Goal: Use online tool/utility: Utilize a website feature to perform a specific function

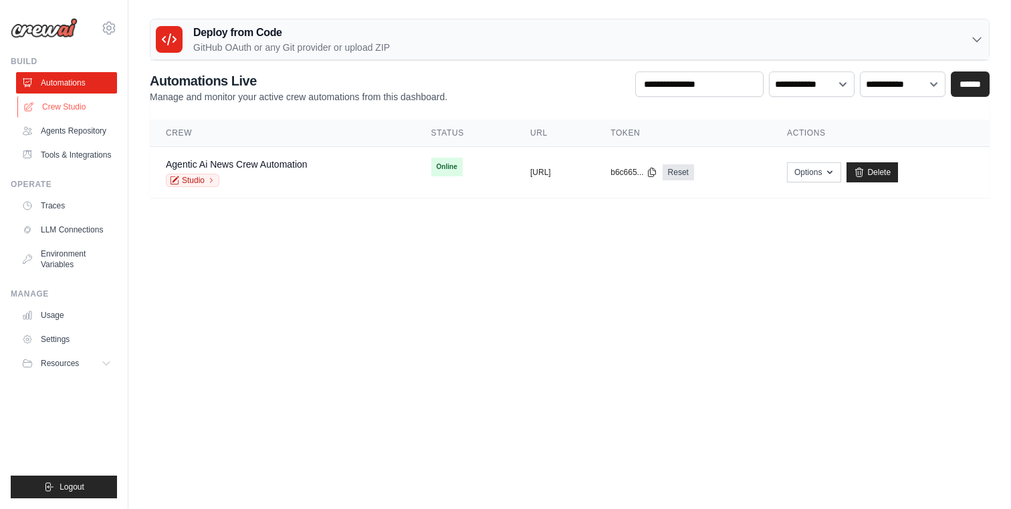
click at [70, 111] on link "Crew Studio" at bounding box center [67, 106] width 101 height 21
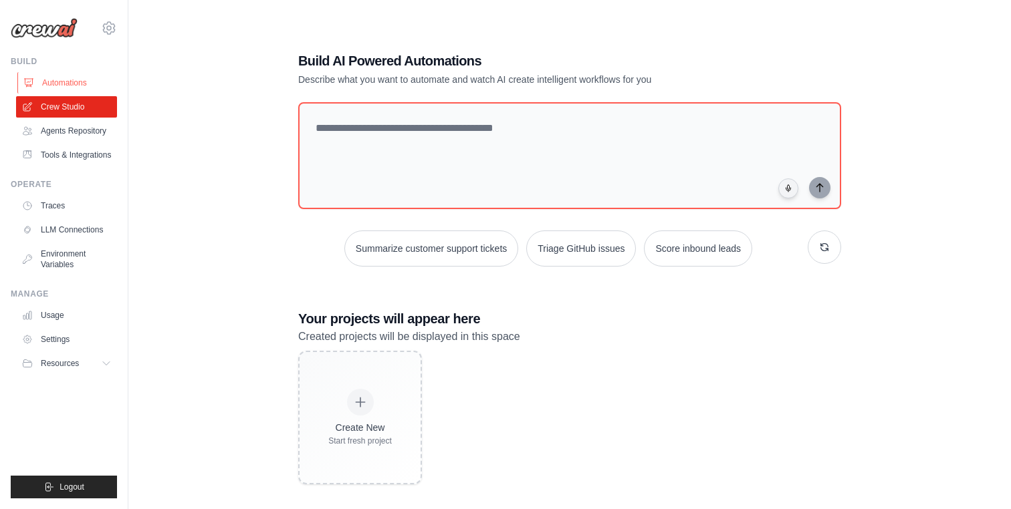
click at [82, 82] on link "Automations" at bounding box center [67, 82] width 101 height 21
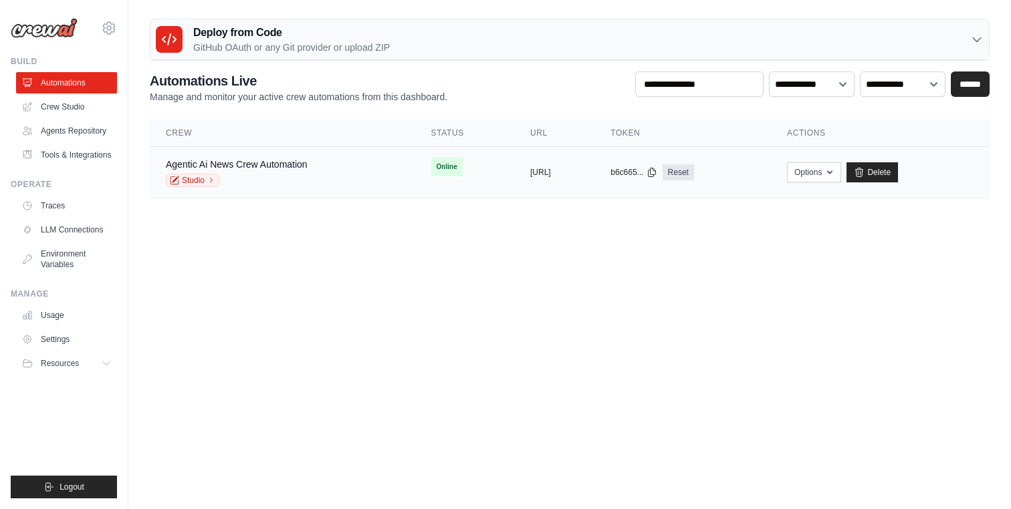
click at [273, 174] on div "Studio" at bounding box center [237, 180] width 142 height 13
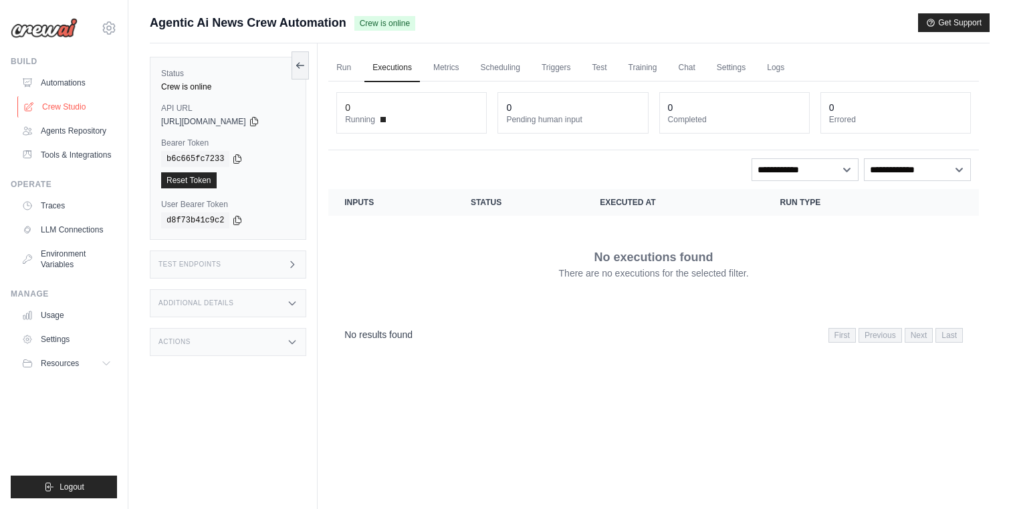
click at [62, 100] on link "Crew Studio" at bounding box center [67, 106] width 101 height 21
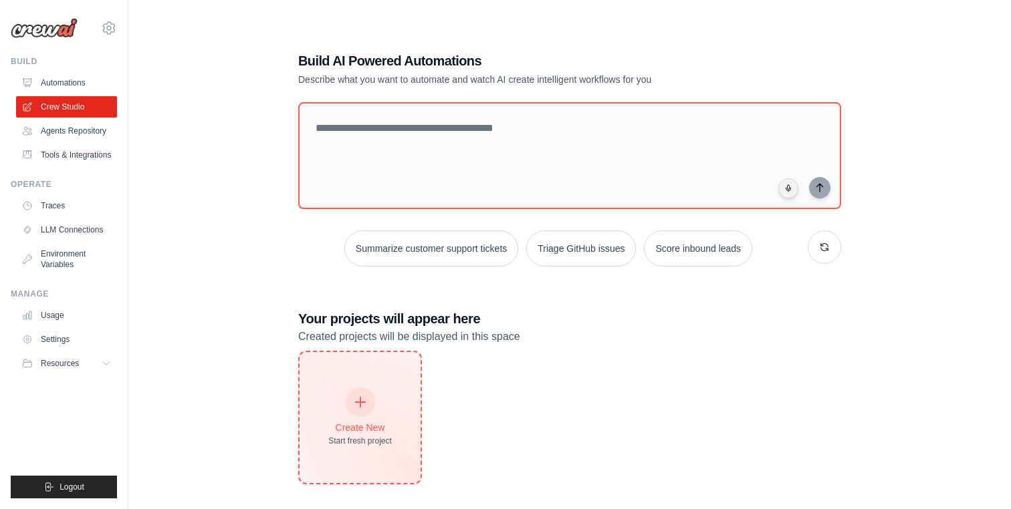
click at [378, 389] on div "Create New Start fresh project" at bounding box center [360, 417] width 64 height 57
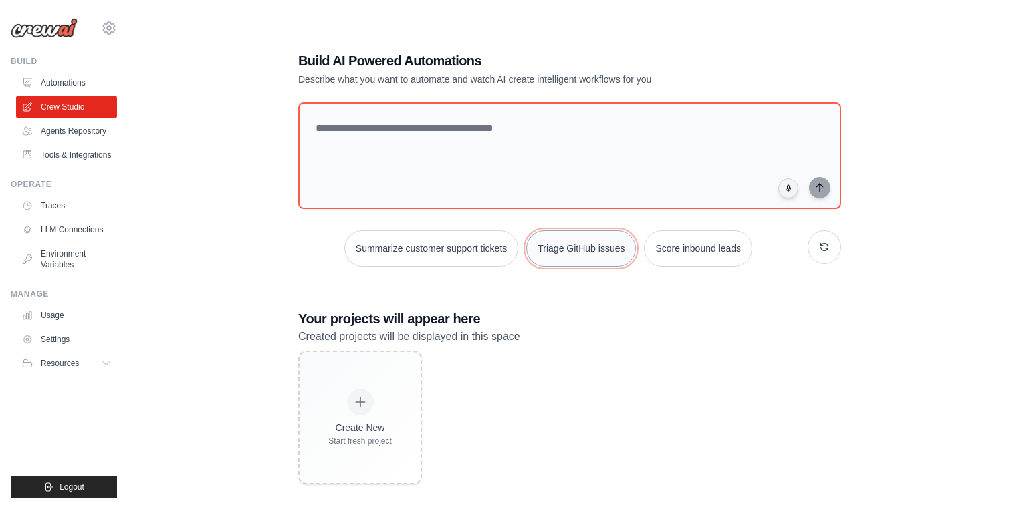
click at [555, 253] on button "Triage GitHub issues" at bounding box center [581, 249] width 110 height 36
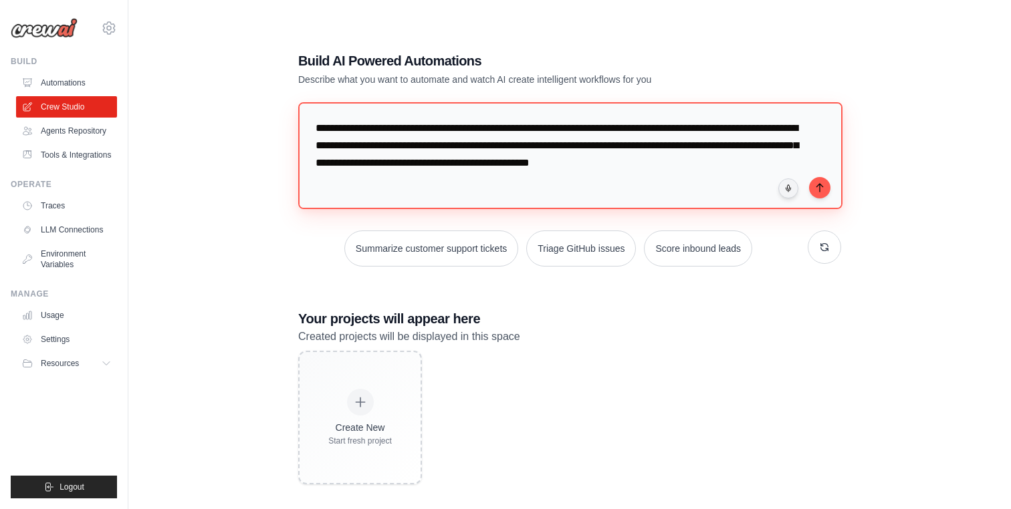
click at [829, 192] on div "**********" at bounding box center [569, 158] width 543 height 112
click at [826, 191] on button "submit" at bounding box center [819, 186] width 21 height 21
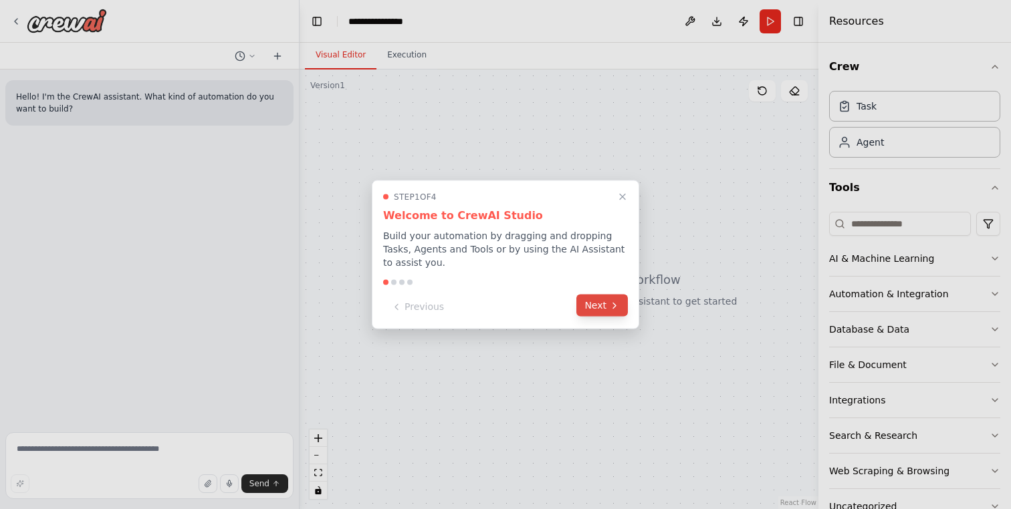
click at [610, 307] on icon at bounding box center [614, 305] width 11 height 11
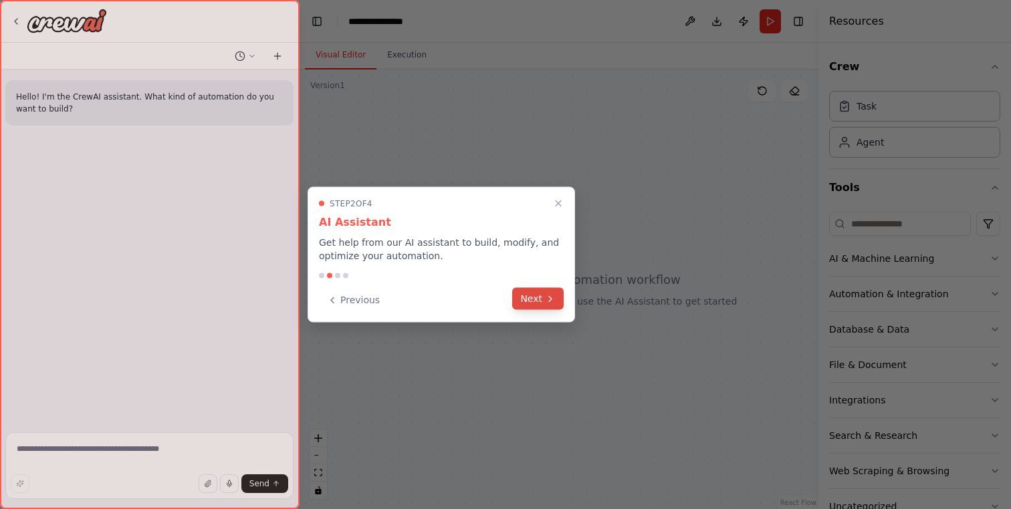
click at [553, 302] on icon at bounding box center [550, 298] width 11 height 11
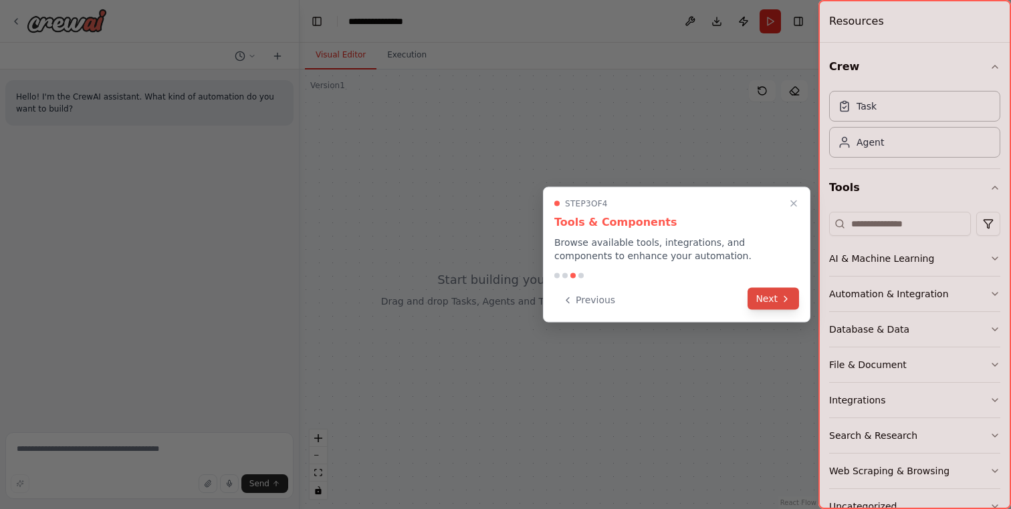
click at [757, 303] on button "Next" at bounding box center [772, 299] width 51 height 22
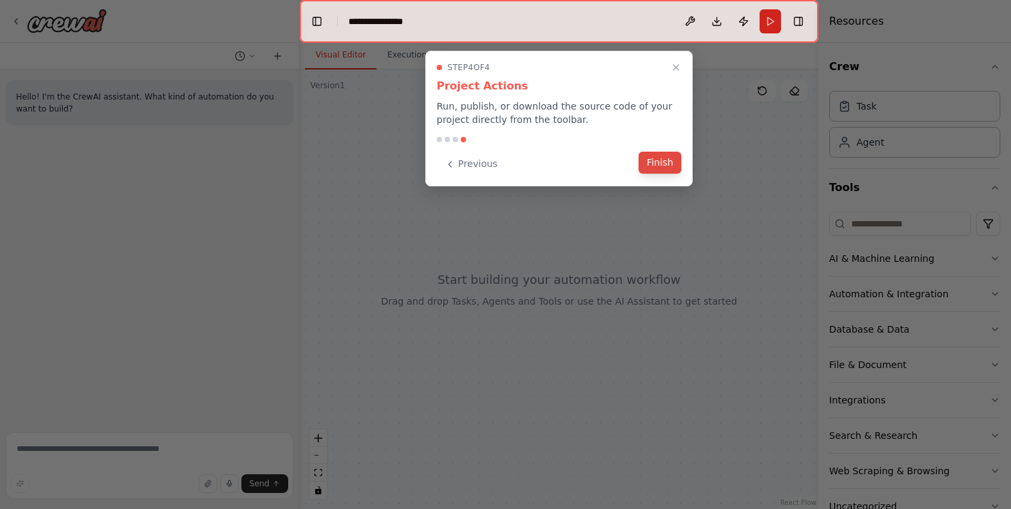
click at [660, 162] on button "Finish" at bounding box center [659, 163] width 43 height 22
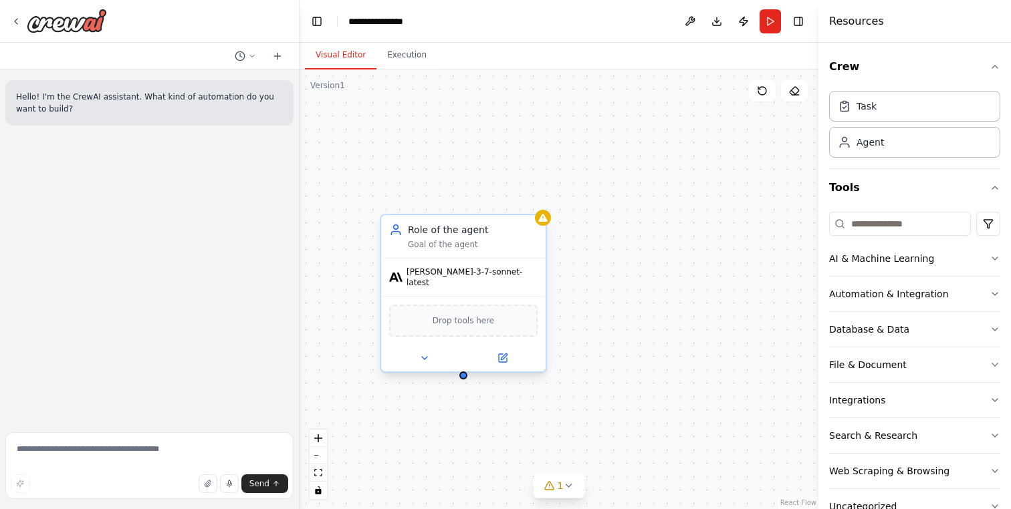
click at [462, 277] on span "claude-3-7-sonnet-latest" at bounding box center [471, 277] width 131 height 21
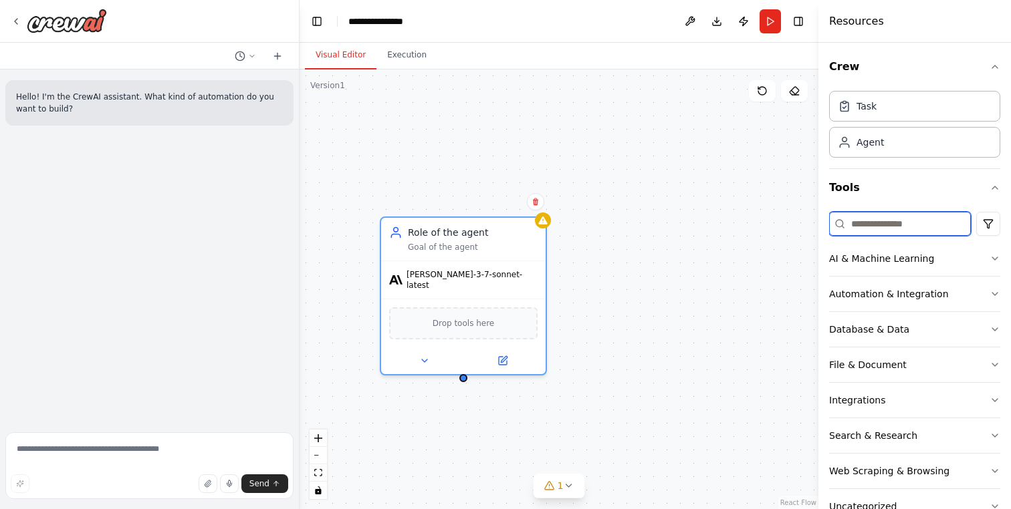
click at [866, 228] on input at bounding box center [900, 224] width 142 height 24
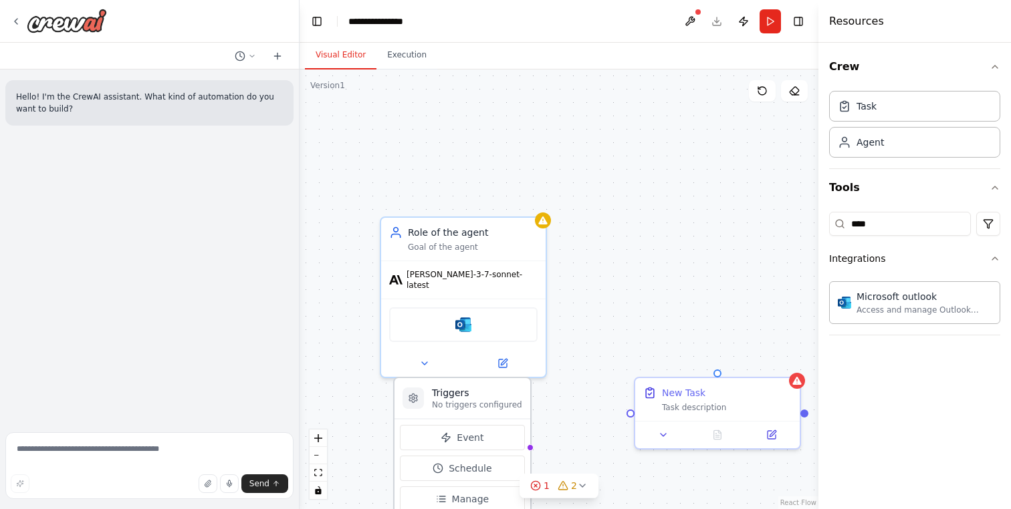
drag, startPoint x: 373, startPoint y: 357, endPoint x: 394, endPoint y: 378, distance: 29.8
click at [394, 378] on div "Triggers No triggers configured Event Schedule Manage" at bounding box center [462, 448] width 138 height 142
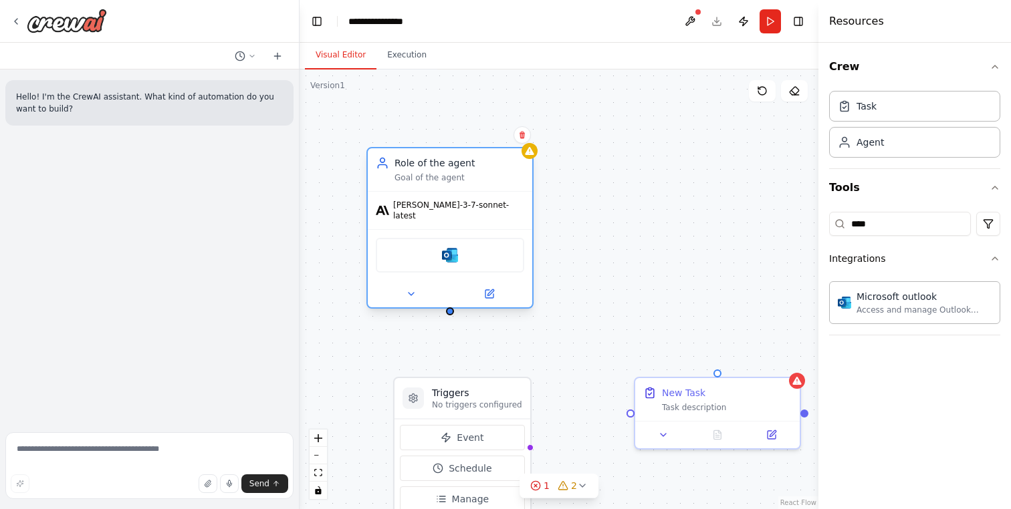
drag, startPoint x: 491, startPoint y: 230, endPoint x: 479, endPoint y: 159, distance: 71.8
click at [479, 159] on div "Role of the agent" at bounding box center [459, 162] width 130 height 13
drag, startPoint x: 452, startPoint y: 305, endPoint x: 527, endPoint y: 451, distance: 163.8
click at [527, 451] on div "Triggers No triggers configured Event Schedule Manage Role of the agent Goal of…" at bounding box center [558, 290] width 519 height 440
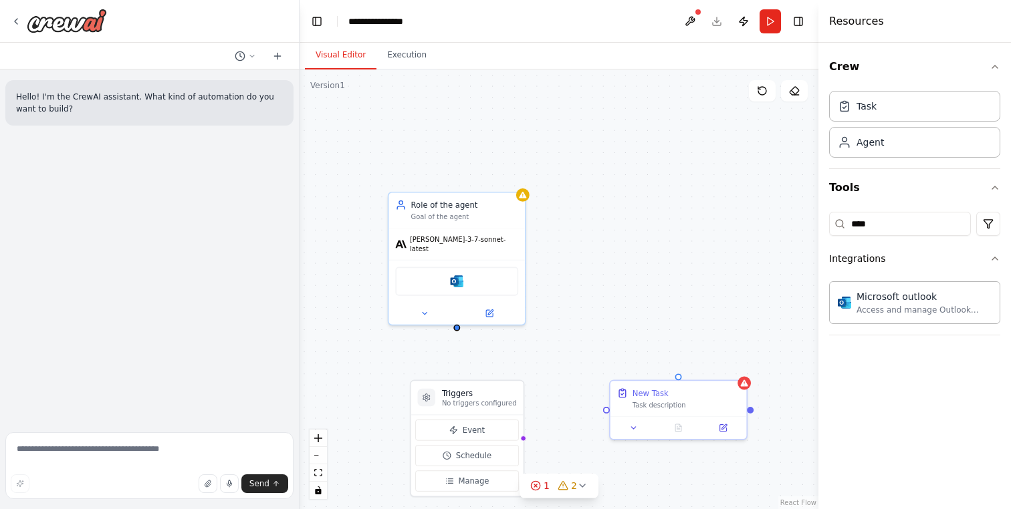
drag, startPoint x: 541, startPoint y: 399, endPoint x: 536, endPoint y: 320, distance: 79.7
click at [536, 320] on div "Triggers No triggers configured Event Schedule Manage Role of the agent Goal of…" at bounding box center [558, 290] width 519 height 440
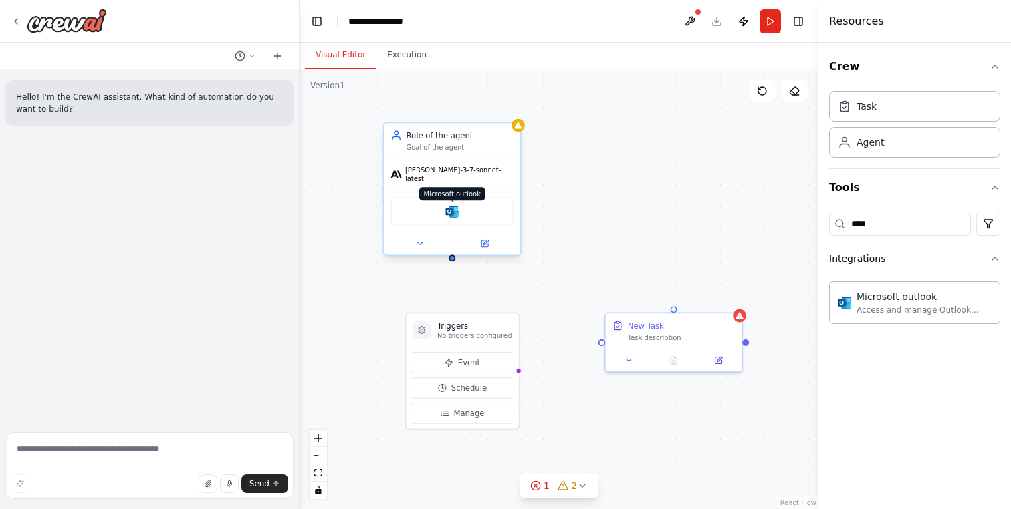
click at [450, 205] on img at bounding box center [451, 211] width 13 height 13
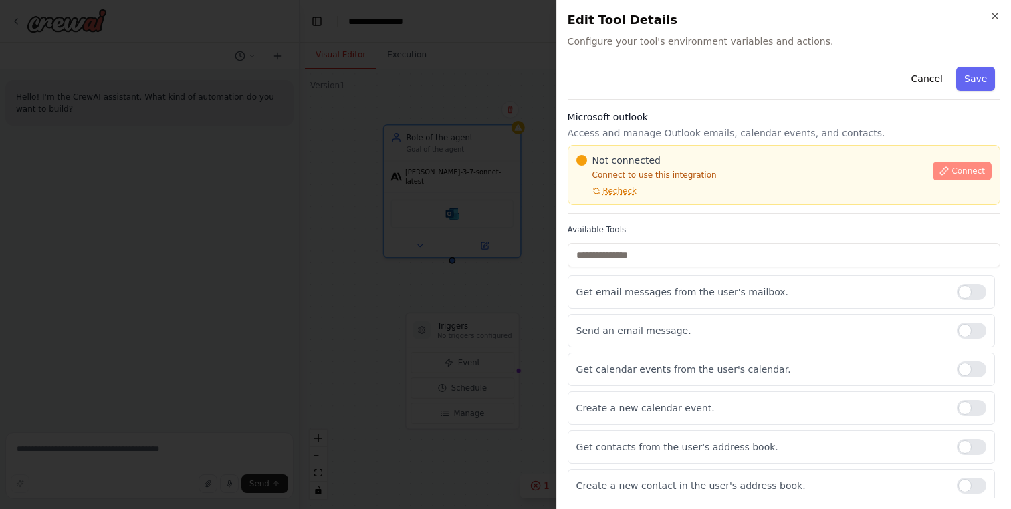
click at [953, 170] on span "Connect" at bounding box center [967, 171] width 33 height 11
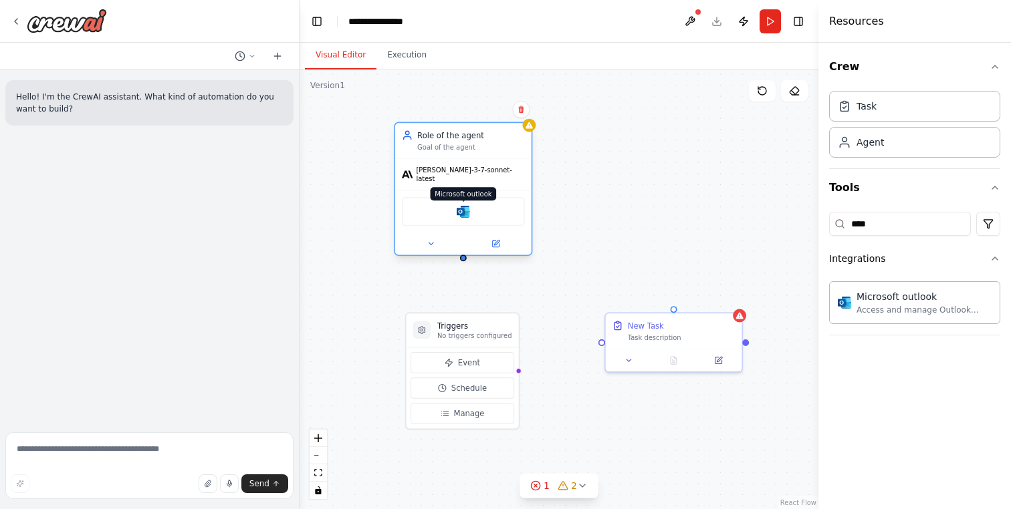
drag, startPoint x: 455, startPoint y: 204, endPoint x: 665, endPoint y: 235, distance: 212.9
click at [470, 219] on img at bounding box center [463, 211] width 13 height 13
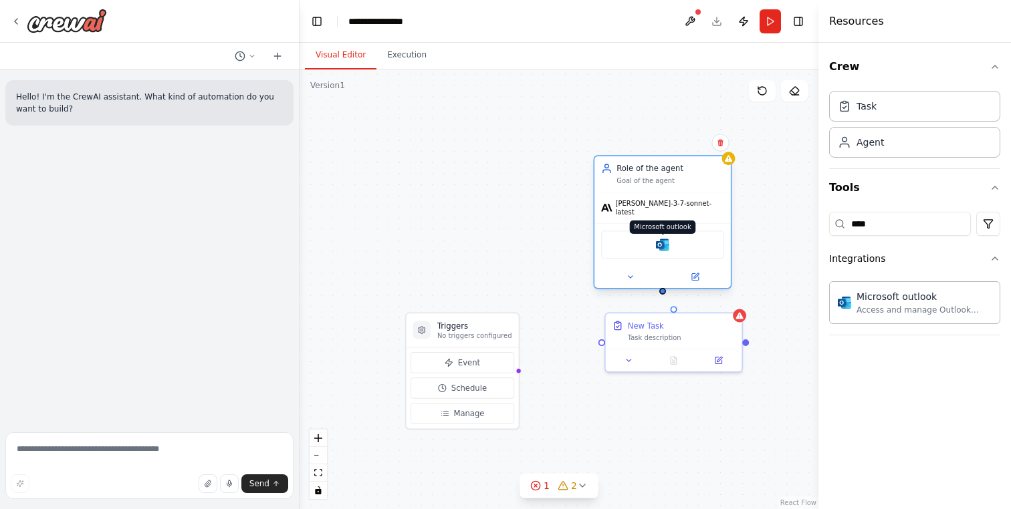
click at [656, 239] on img at bounding box center [662, 245] width 13 height 13
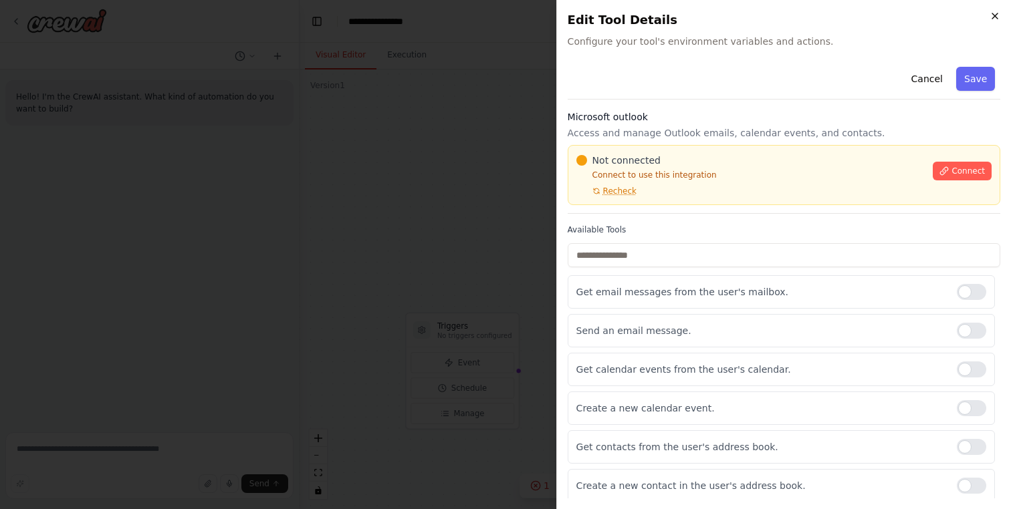
click at [993, 12] on icon "button" at bounding box center [994, 16] width 11 height 11
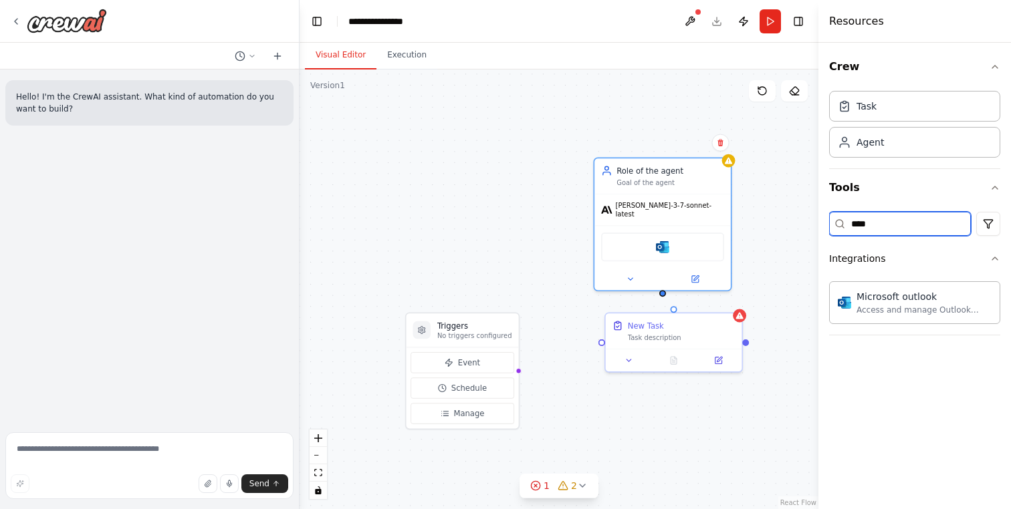
click at [878, 226] on input "****" at bounding box center [900, 224] width 142 height 24
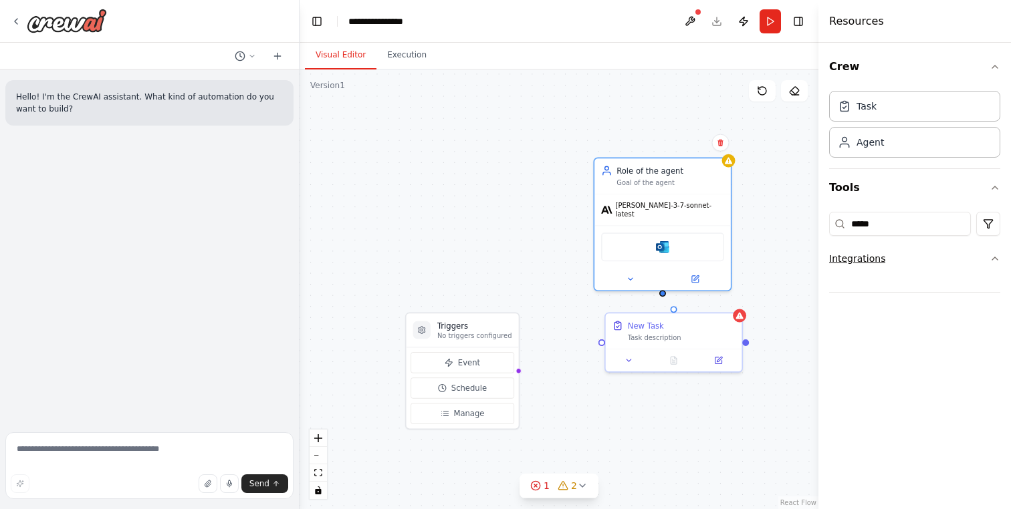
click at [899, 261] on button "Integrations" at bounding box center [914, 258] width 171 height 35
click at [893, 221] on input "*****" at bounding box center [900, 224] width 142 height 24
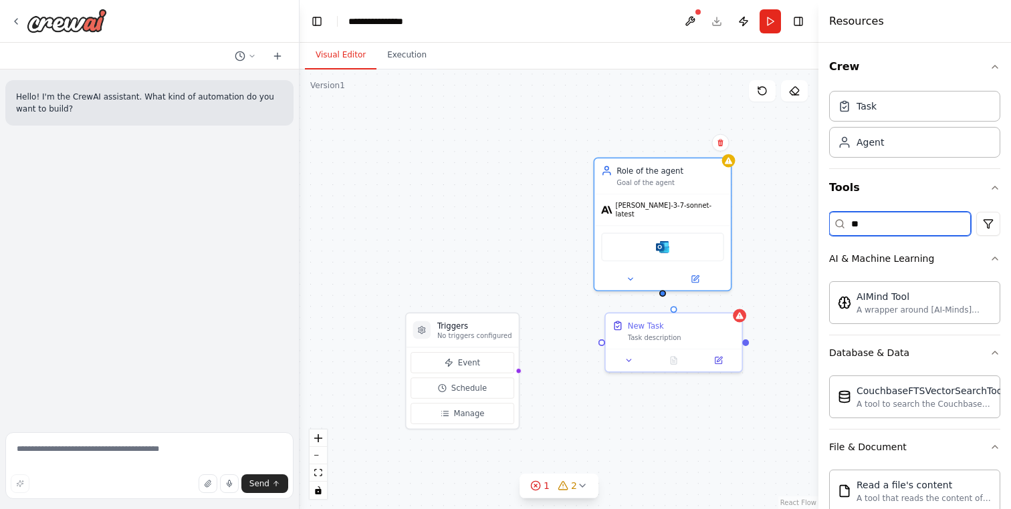
type input "*"
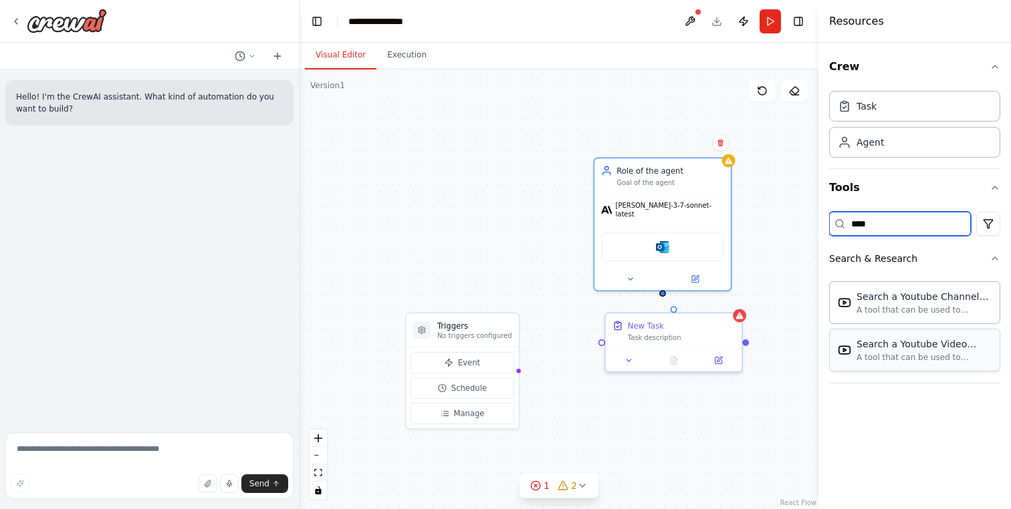
type input "****"
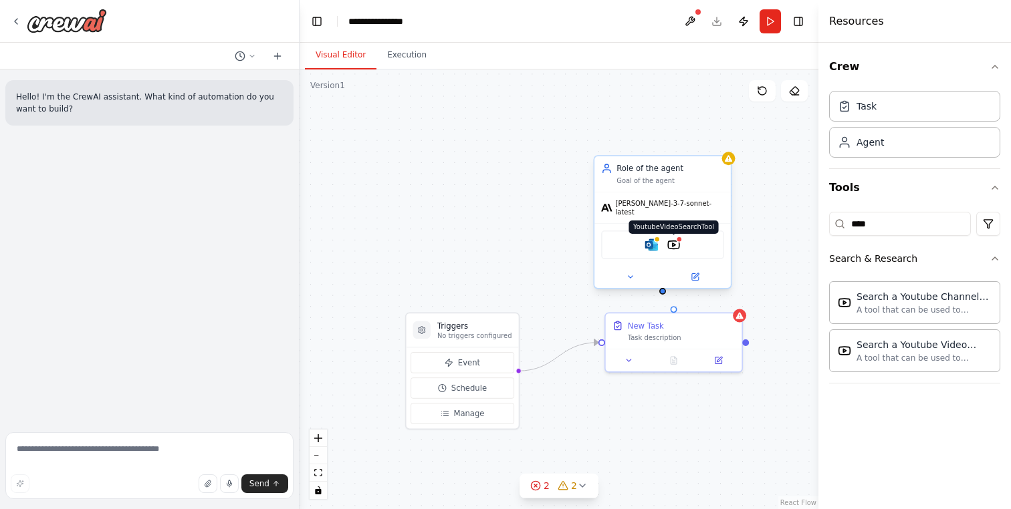
click at [672, 239] on img at bounding box center [673, 245] width 13 height 13
click at [19, 20] on icon at bounding box center [16, 21] width 11 height 11
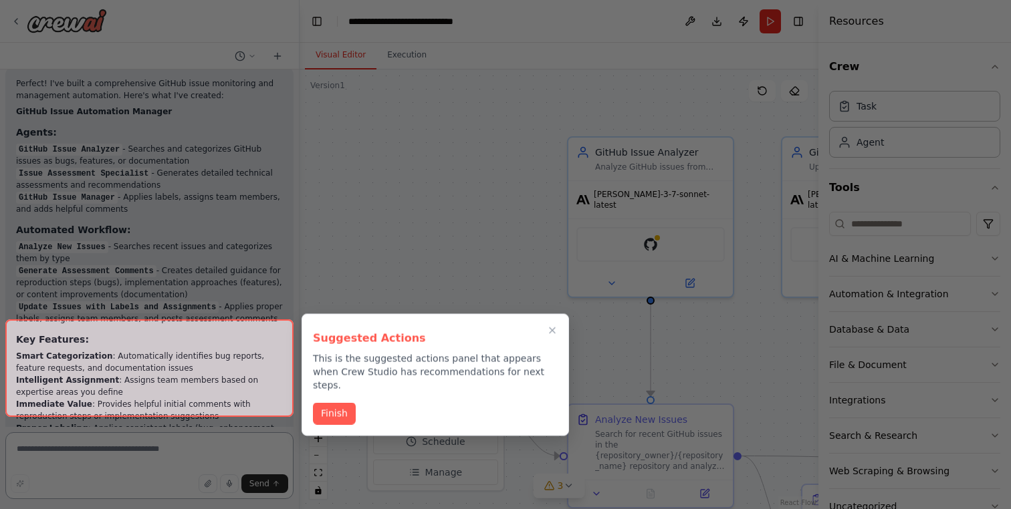
scroll to position [1461, 0]
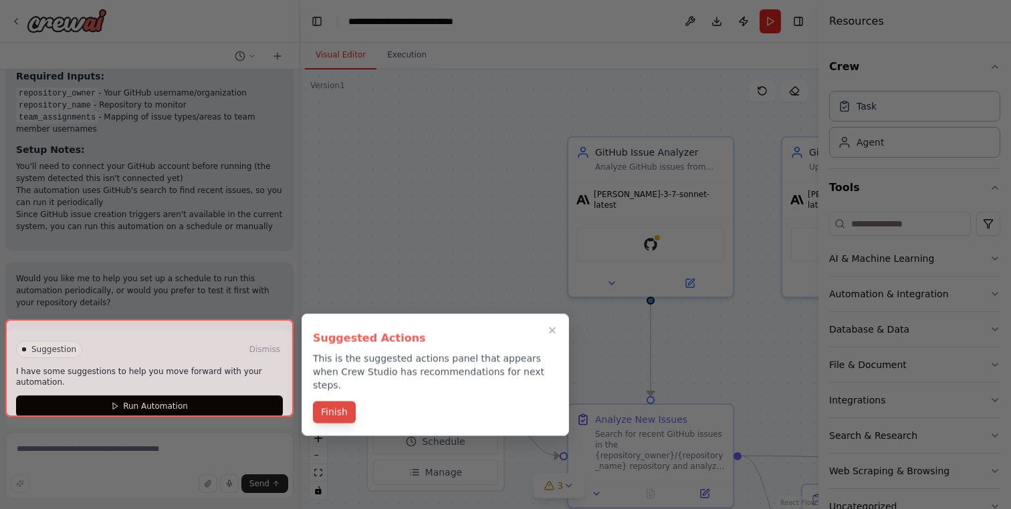
click at [345, 402] on button "Finish" at bounding box center [334, 413] width 43 height 22
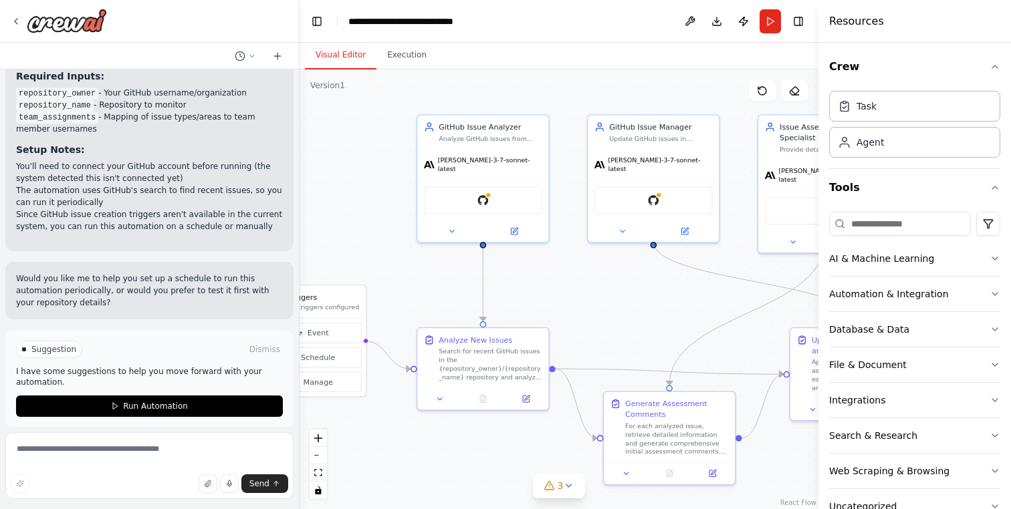
drag, startPoint x: 489, startPoint y: 263, endPoint x: 352, endPoint y: 209, distance: 146.7
click at [352, 209] on div ".deletable-edge-delete-btn { width: 20px; height: 20px; border: 0px solid #ffff…" at bounding box center [558, 290] width 519 height 440
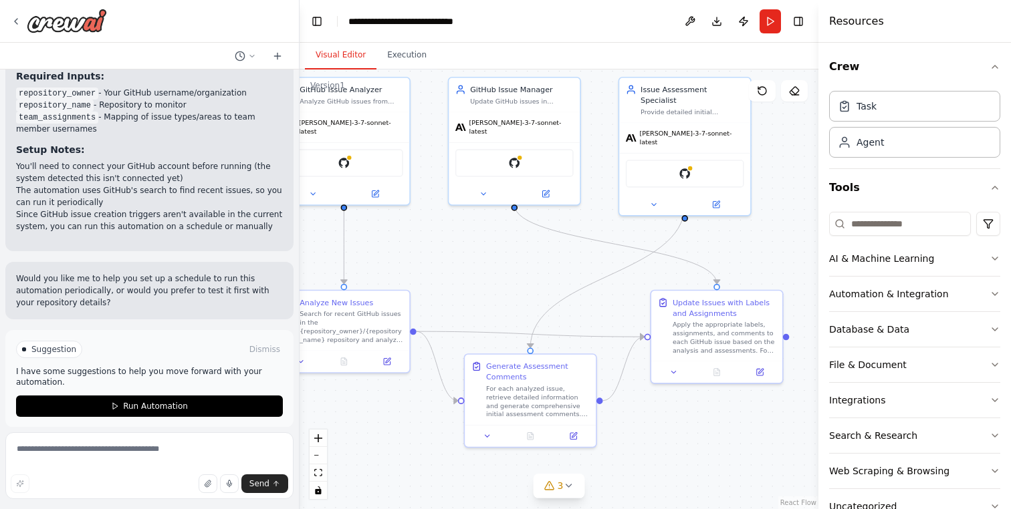
drag, startPoint x: 678, startPoint y: 306, endPoint x: 539, endPoint y: 269, distance: 144.0
click at [539, 269] on div ".deletable-edge-delete-btn { width: 20px; height: 20px; border: 0px solid #ffff…" at bounding box center [558, 290] width 519 height 440
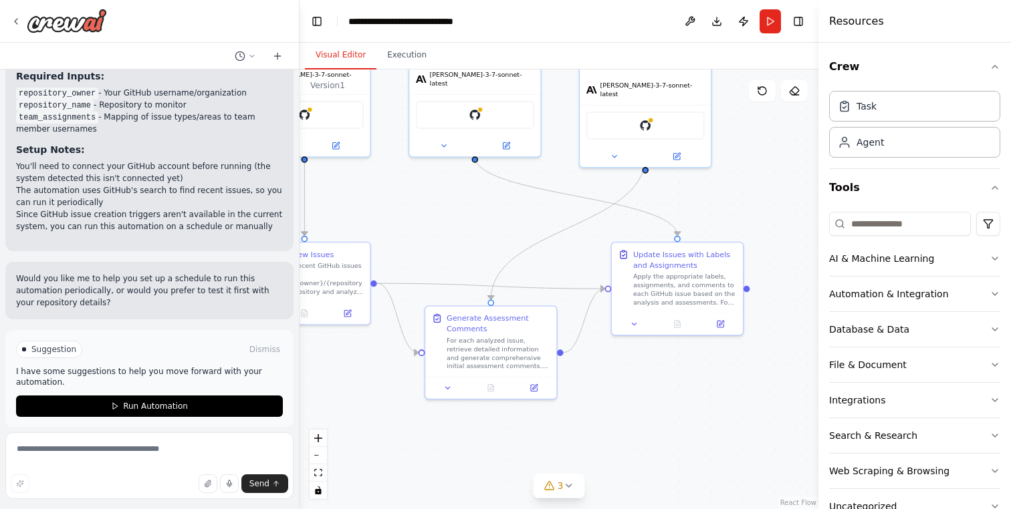
drag, startPoint x: 784, startPoint y: 245, endPoint x: 747, endPoint y: 197, distance: 60.6
click at [747, 197] on div ".deletable-edge-delete-btn { width: 20px; height: 20px; border: 0px solid #ffff…" at bounding box center [558, 290] width 519 height 440
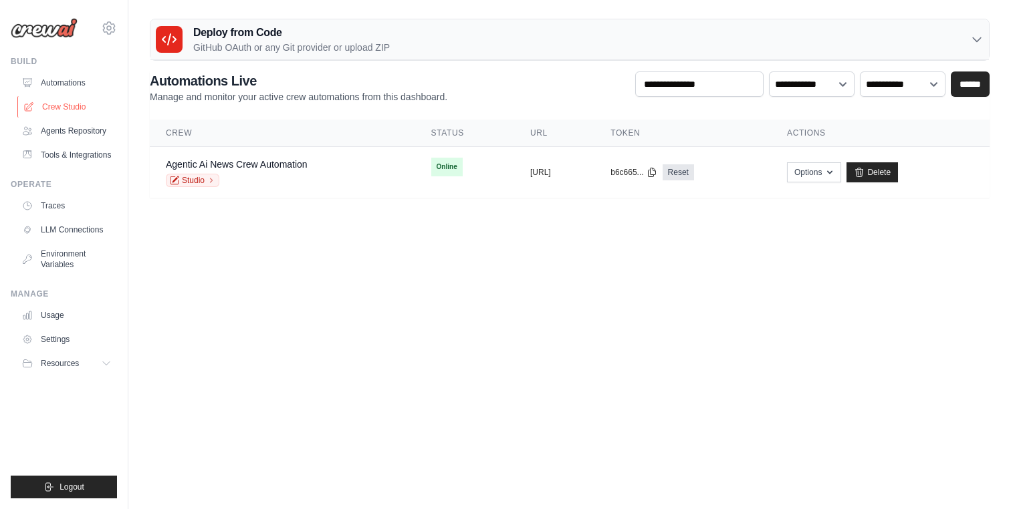
click at [74, 113] on link "Crew Studio" at bounding box center [67, 106] width 101 height 21
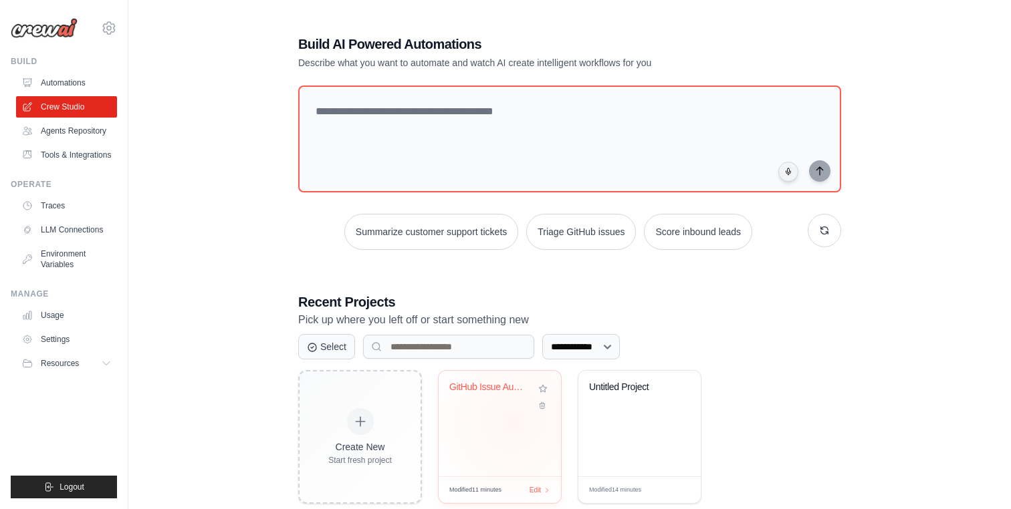
click at [513, 421] on div "GitHub Issue Automation Manager" at bounding box center [500, 424] width 122 height 106
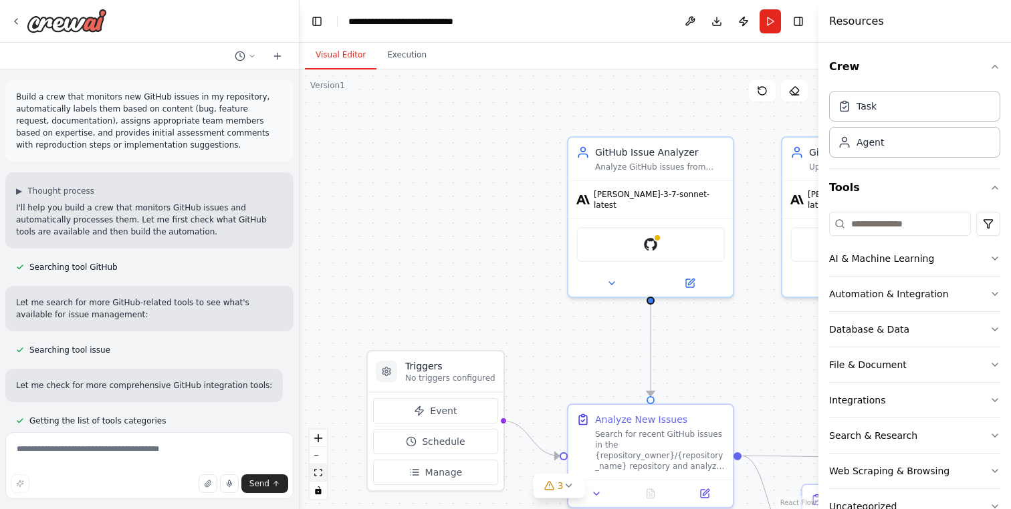
click at [316, 476] on icon "fit view" at bounding box center [318, 472] width 8 height 7
